Goal: Information Seeking & Learning: Learn about a topic

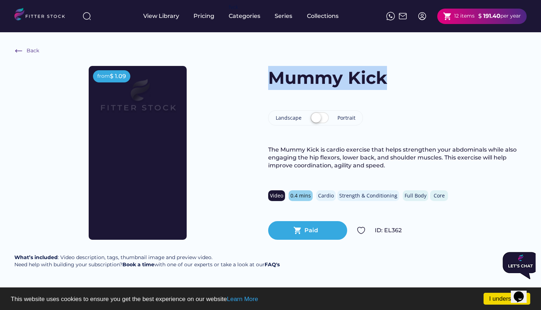
drag, startPoint x: 269, startPoint y: 80, endPoint x: 396, endPoint y: 76, distance: 127.0
click at [390, 76] on div "Mummy Kick" at bounding box center [397, 78] width 258 height 24
copy h1 "Mummy Kick"
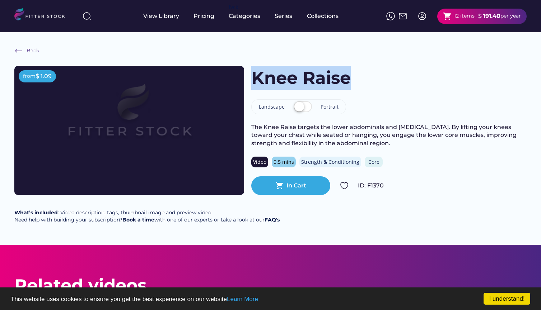
drag, startPoint x: 373, startPoint y: 77, endPoint x: 249, endPoint y: 81, distance: 123.8
click at [249, 81] on div "from $ 1.09 Knee Raise Landscape Portrait The Knee Raise targets the lower abdo…" at bounding box center [270, 130] width 512 height 129
copy h1 "Knee Raise"
click at [302, 106] on label at bounding box center [303, 107] width 22 height 16
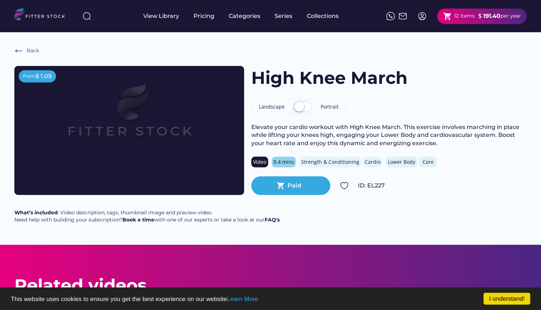
click at [299, 108] on label at bounding box center [303, 107] width 22 height 16
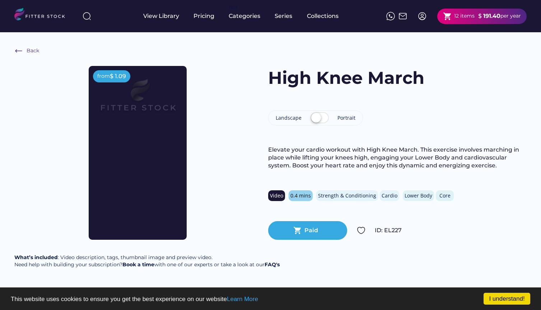
click at [191, 160] on div "from $ 1.09" at bounding box center [137, 153] width 246 height 174
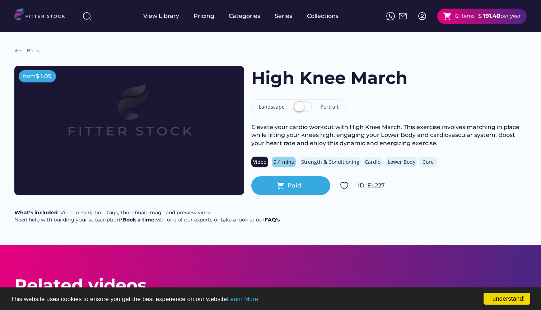
click at [306, 107] on label at bounding box center [303, 107] width 22 height 16
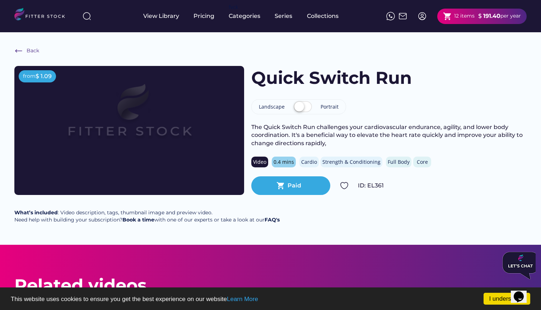
click at [301, 107] on label at bounding box center [303, 107] width 22 height 16
click at [307, 113] on label at bounding box center [303, 107] width 22 height 16
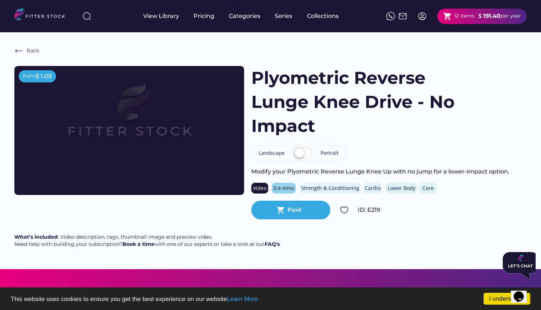
click at [302, 152] on label at bounding box center [303, 154] width 22 height 16
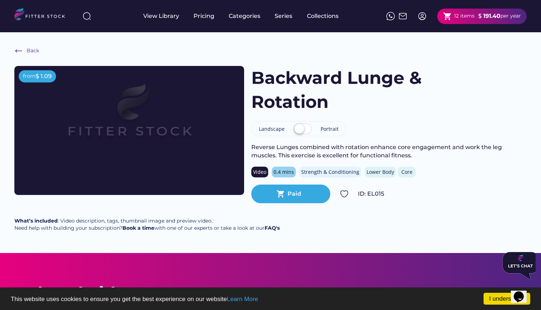
click at [304, 130] on label at bounding box center [303, 130] width 22 height 16
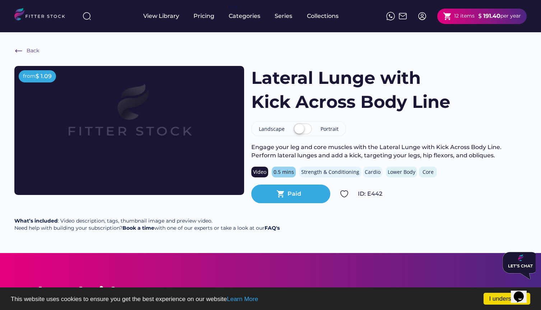
click at [309, 129] on label at bounding box center [303, 130] width 22 height 16
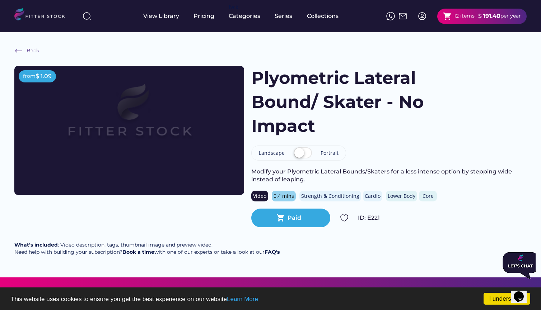
click at [306, 153] on label at bounding box center [303, 154] width 22 height 16
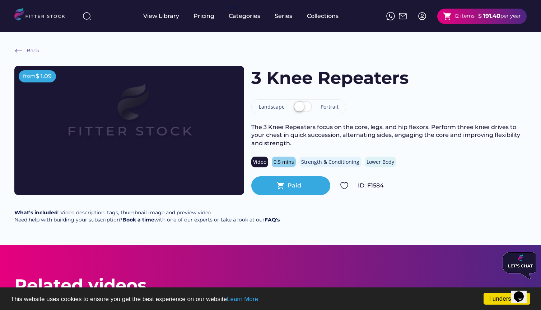
click at [303, 106] on label at bounding box center [303, 107] width 22 height 16
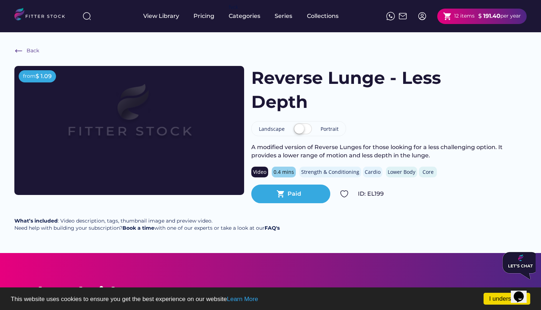
click at [306, 131] on label at bounding box center [303, 130] width 22 height 16
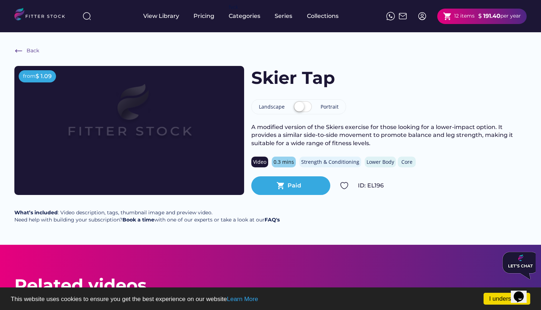
click at [301, 107] on label at bounding box center [303, 107] width 22 height 16
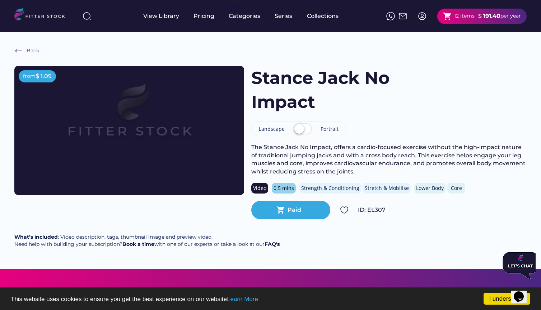
click at [310, 129] on label at bounding box center [303, 130] width 22 height 16
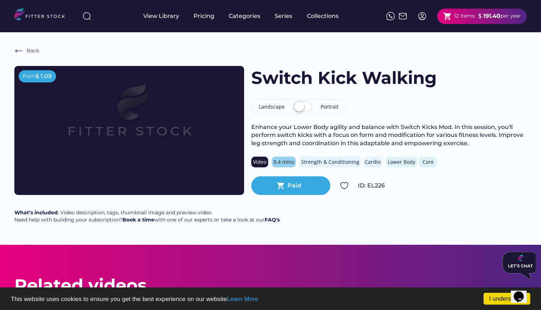
click at [307, 109] on label at bounding box center [303, 107] width 22 height 16
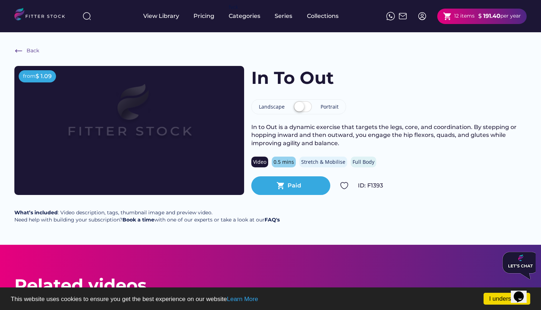
click at [305, 110] on label at bounding box center [303, 107] width 22 height 16
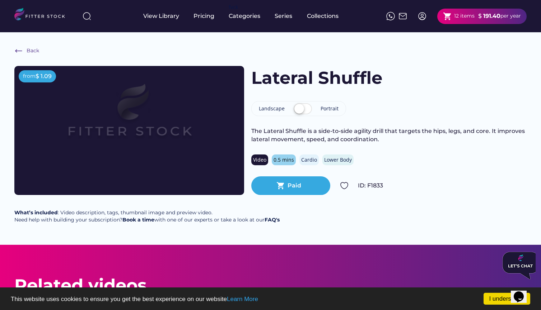
click at [307, 107] on label at bounding box center [303, 110] width 22 height 16
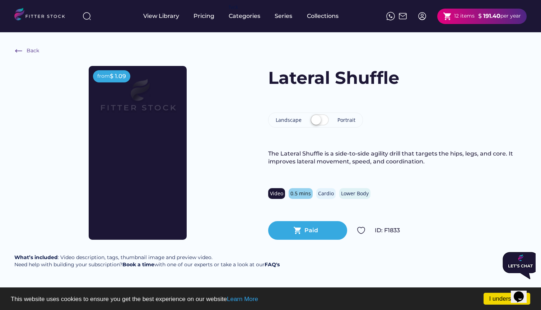
click at [313, 119] on label at bounding box center [319, 121] width 22 height 16
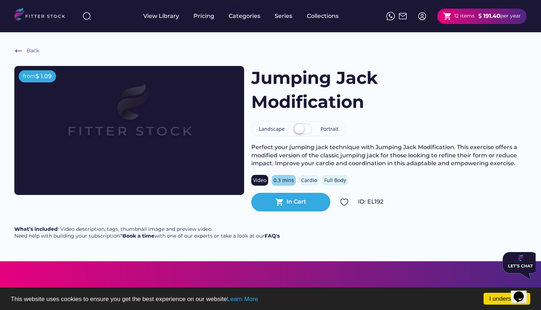
click at [305, 128] on label at bounding box center [303, 130] width 22 height 16
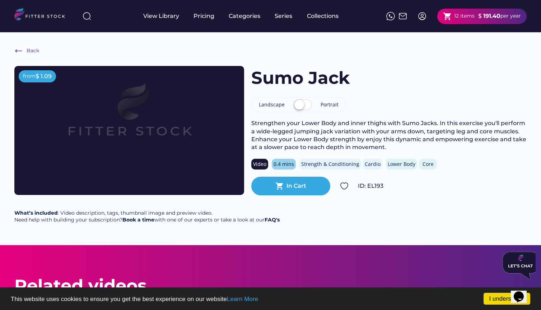
click at [304, 103] on label at bounding box center [303, 106] width 22 height 16
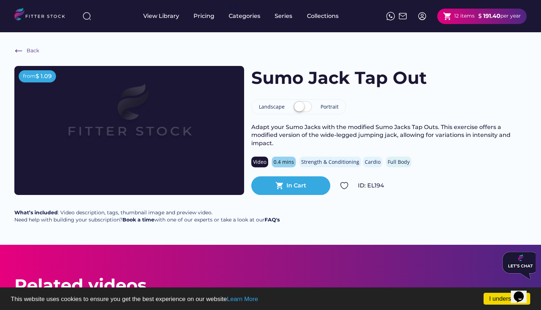
click at [309, 110] on label at bounding box center [303, 107] width 22 height 16
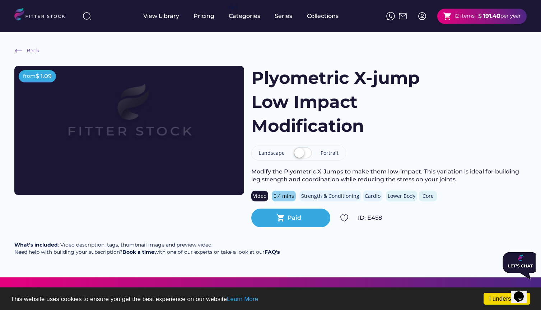
click at [305, 154] on label at bounding box center [303, 154] width 22 height 16
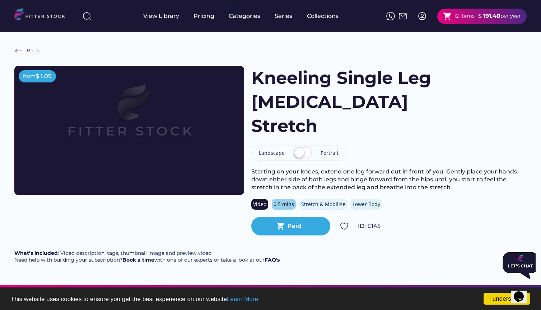
click at [305, 146] on label at bounding box center [303, 154] width 22 height 16
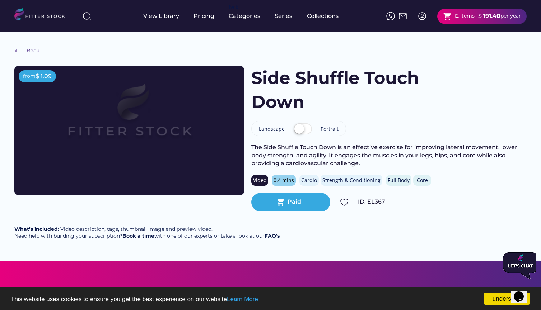
click at [305, 128] on label at bounding box center [303, 130] width 22 height 16
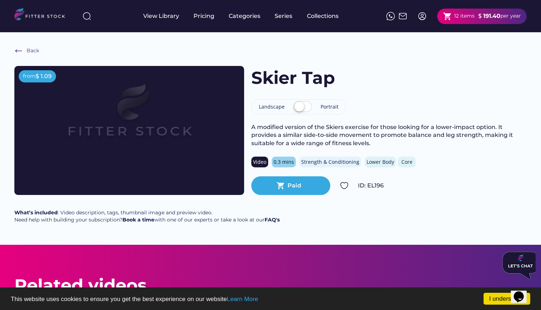
click at [303, 108] on label at bounding box center [303, 107] width 22 height 16
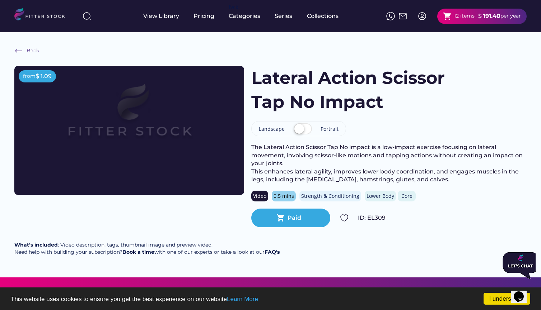
click at [303, 130] on label at bounding box center [303, 130] width 22 height 16
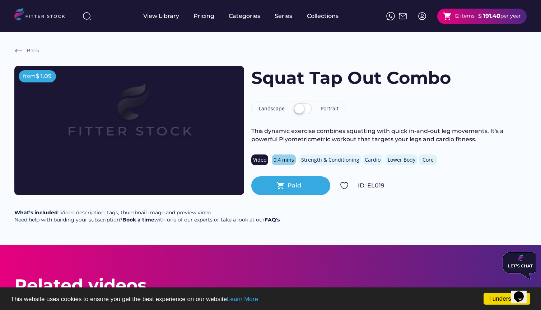
click at [305, 110] on label at bounding box center [303, 110] width 22 height 16
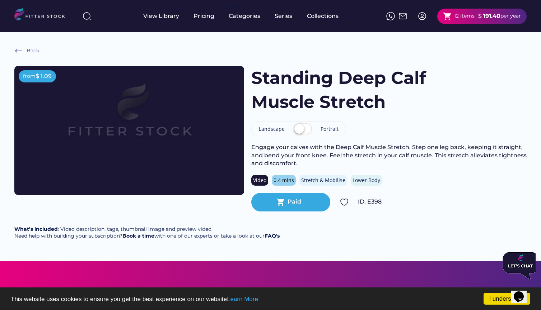
click at [303, 126] on label at bounding box center [303, 130] width 22 height 16
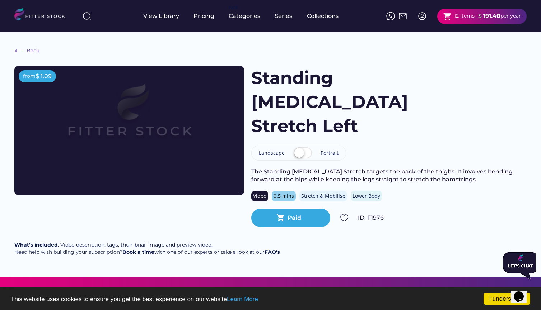
click at [302, 146] on label at bounding box center [303, 154] width 22 height 16
click at [306, 146] on label at bounding box center [303, 154] width 22 height 16
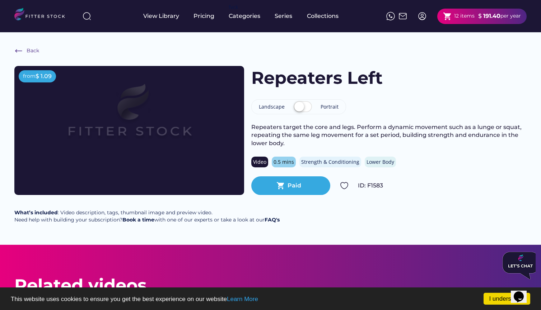
click at [292, 112] on label at bounding box center [303, 107] width 22 height 16
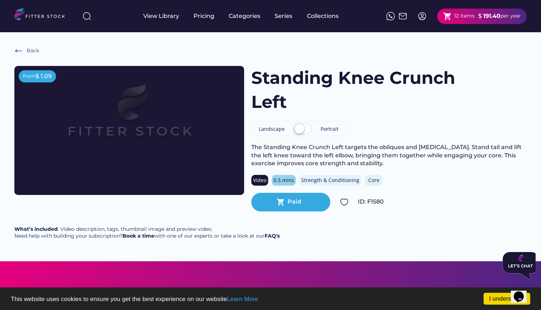
click at [310, 132] on label at bounding box center [303, 130] width 22 height 16
